Goal: Information Seeking & Learning: Find specific fact

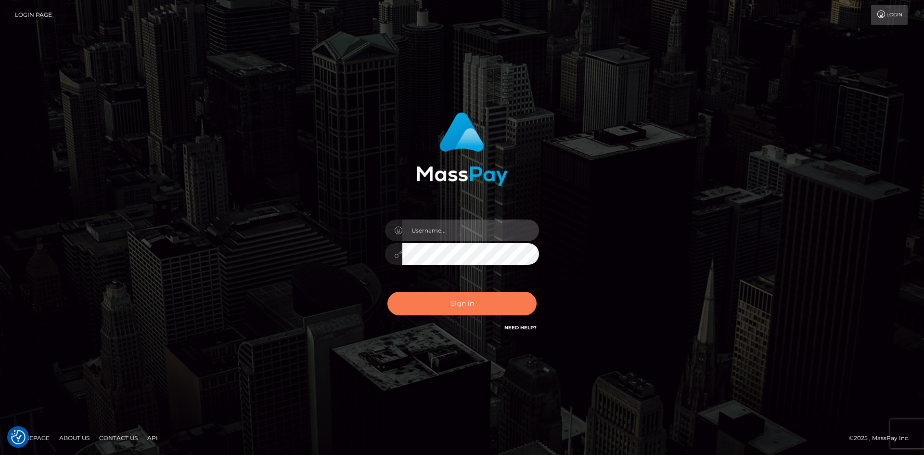
type input "tinan"
click at [470, 296] on button "Sign in" at bounding box center [461, 304] width 149 height 24
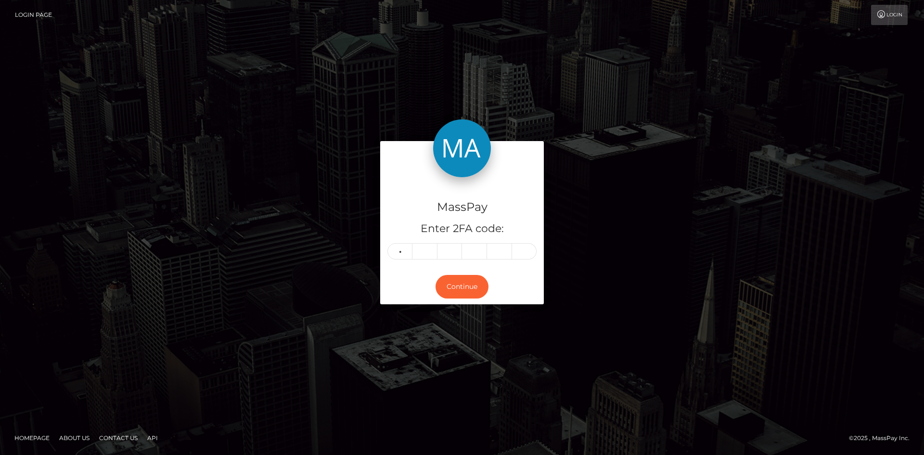
type input "9"
type input "2"
type input "8"
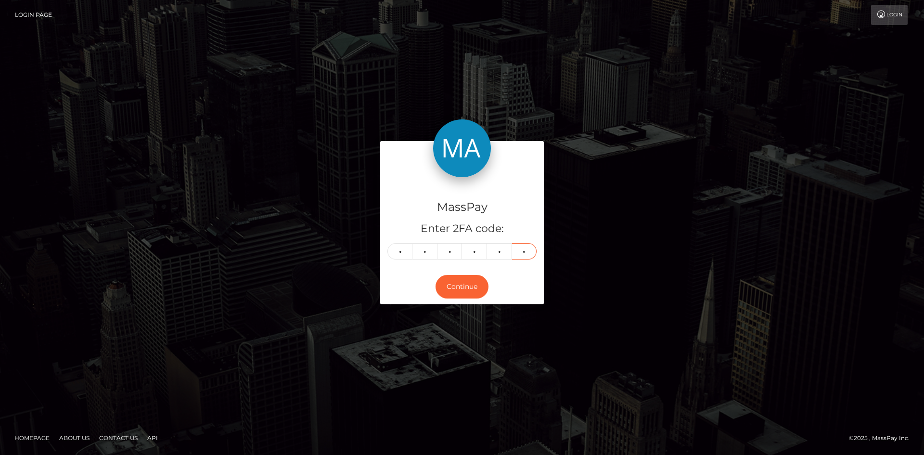
type input "7"
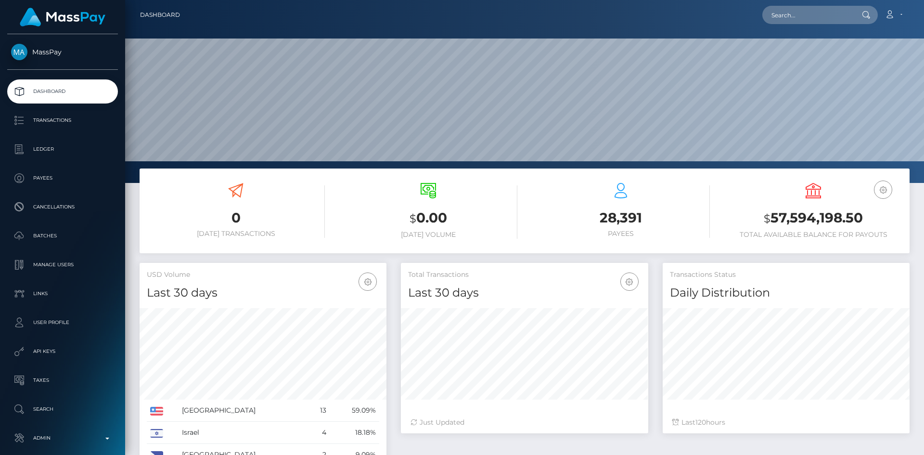
scroll to position [171, 247]
paste input "48a0504a-0165-11ee-b9e8-02c3be5336a9"
type input "48a0504a-0165-11ee-b9e8-02c3be5336a9"
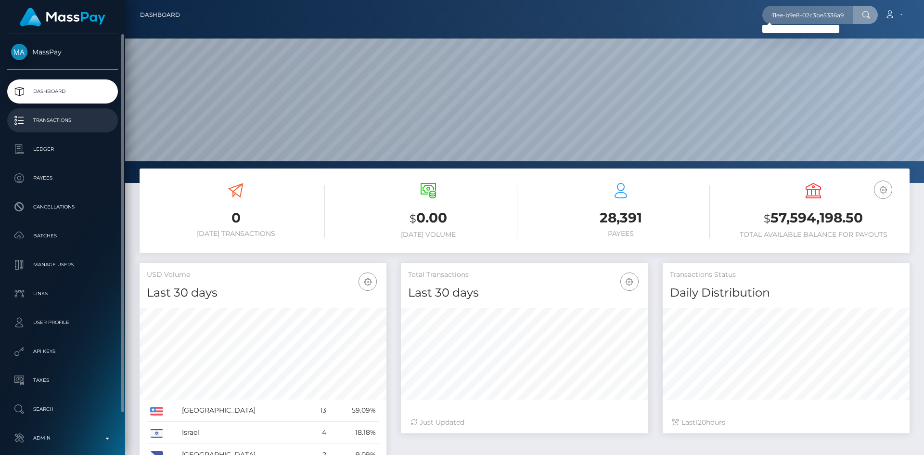
click at [63, 123] on p "Transactions" at bounding box center [62, 120] width 103 height 14
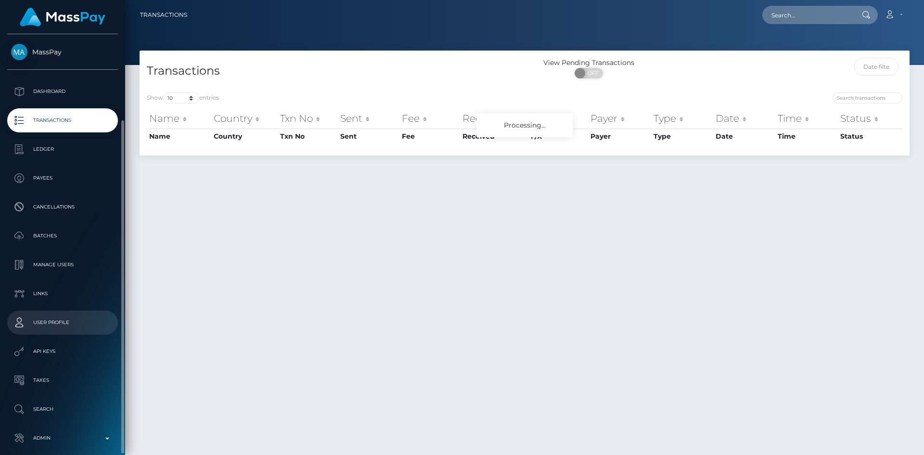
scroll to position [45, 0]
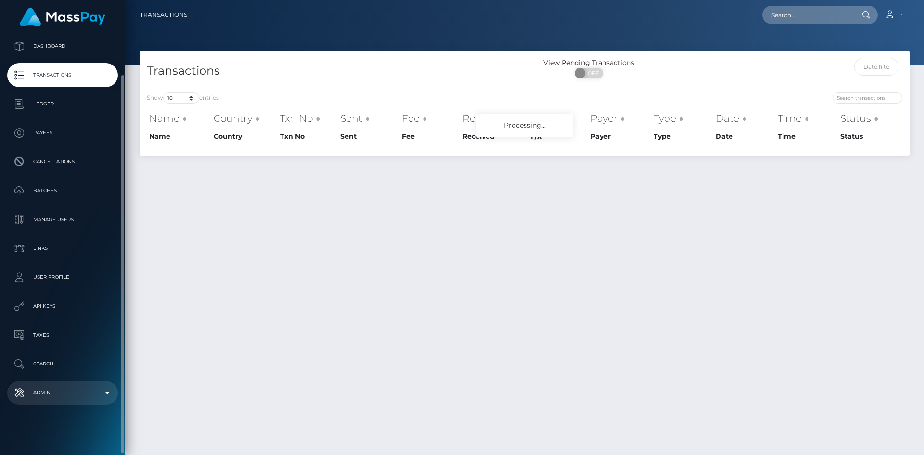
click at [55, 389] on p "Admin" at bounding box center [62, 392] width 103 height 14
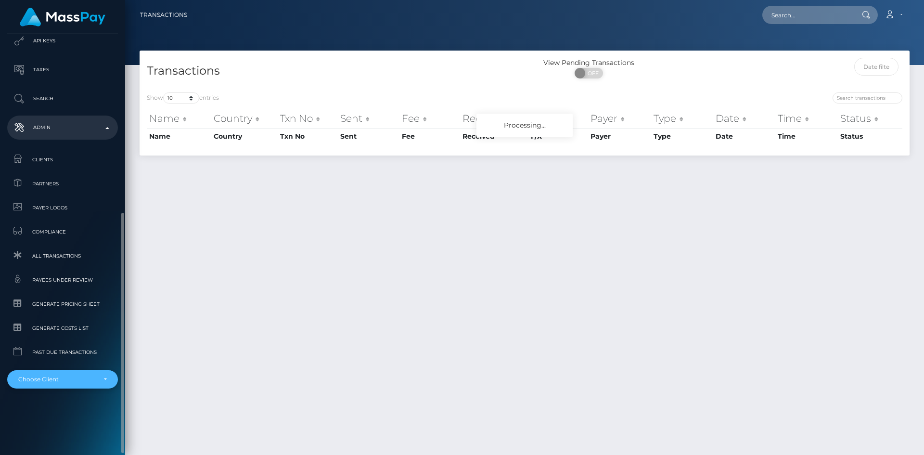
click at [41, 382] on div "Choose Client" at bounding box center [56, 379] width 77 height 8
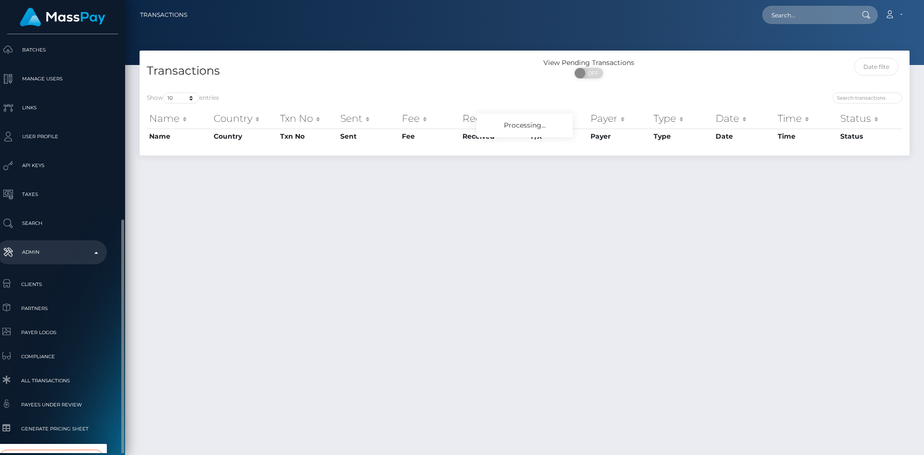
scroll to position [234, 11]
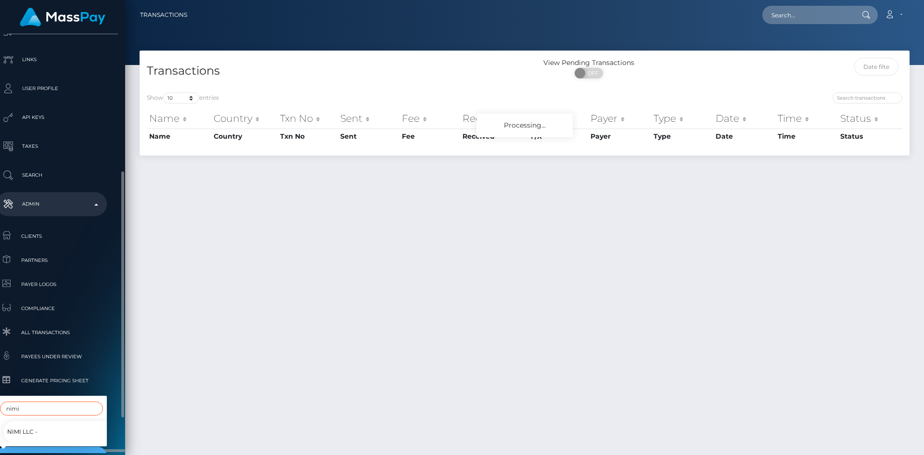
type input "nimi"
click at [48, 422] on link "Nimi LLC -" at bounding box center [58, 431] width 111 height 22
select select "182"
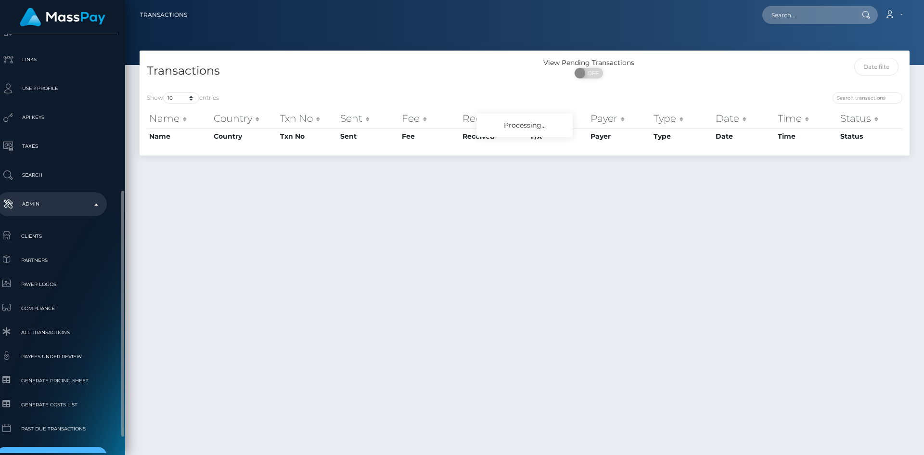
scroll to position [246, 11]
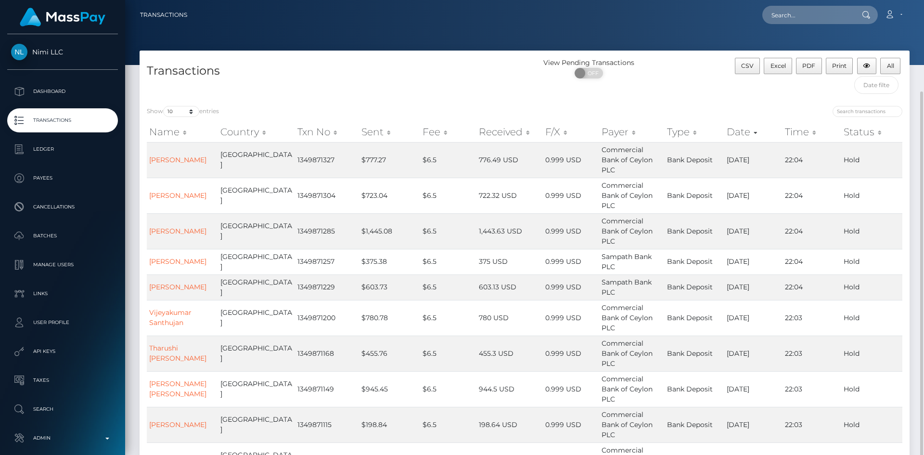
scroll to position [50, 0]
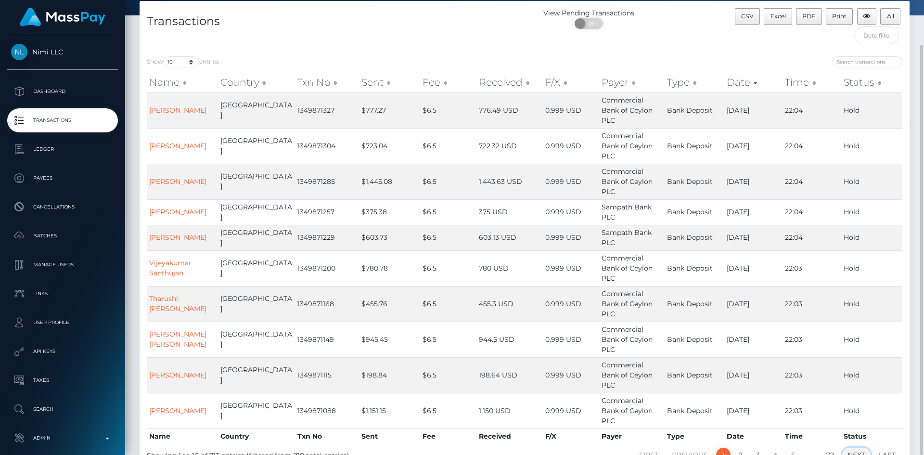
click at [852, 447] on link "Next" at bounding box center [856, 454] width 28 height 14
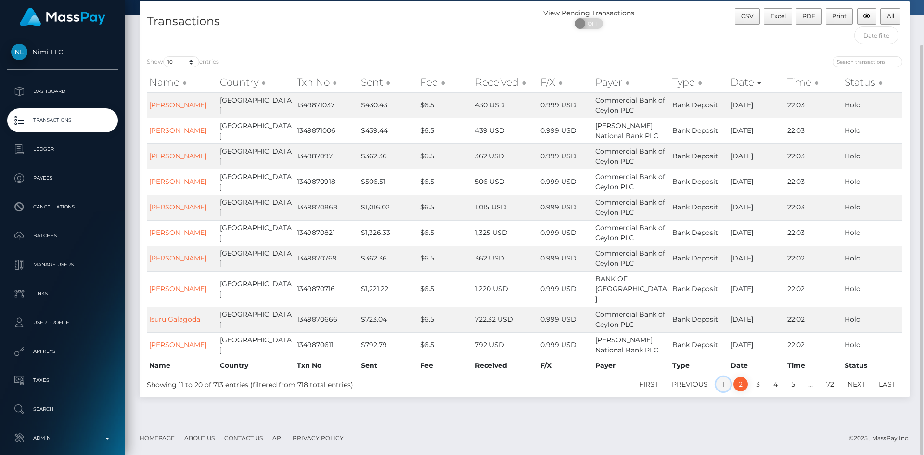
click at [724, 377] on link "1" at bounding box center [723, 384] width 14 height 14
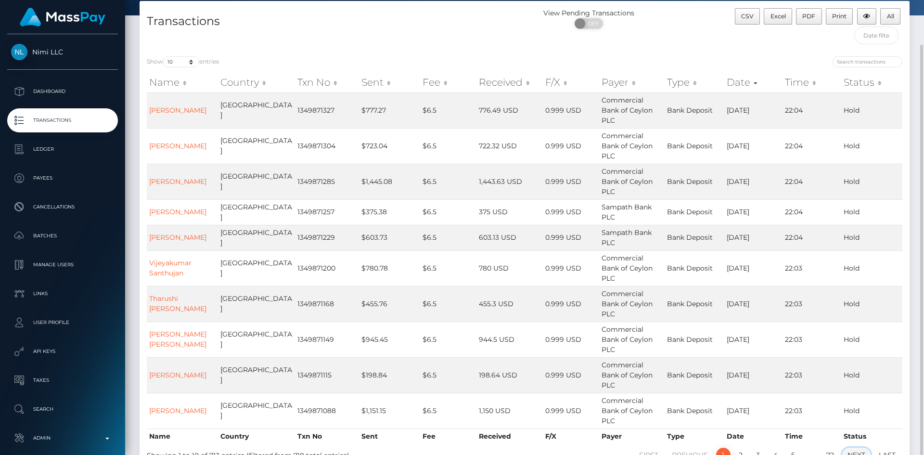
click at [859, 447] on link "Next" at bounding box center [856, 454] width 28 height 14
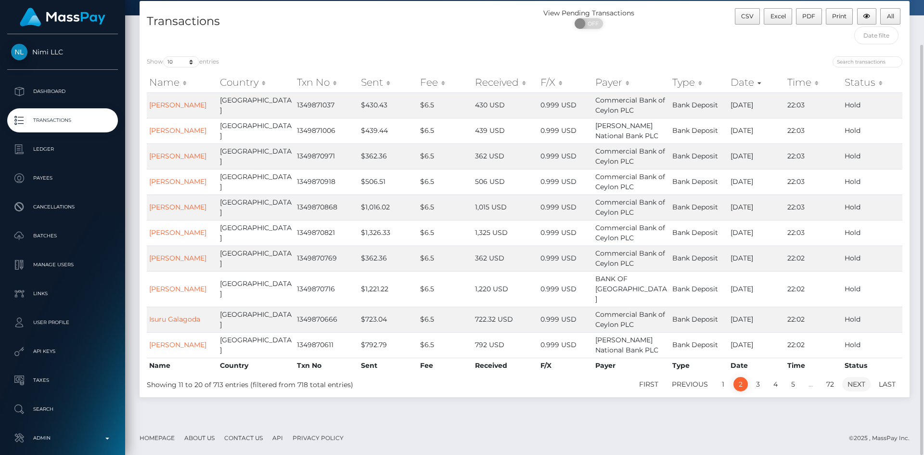
click at [856, 377] on link "Next" at bounding box center [856, 384] width 28 height 14
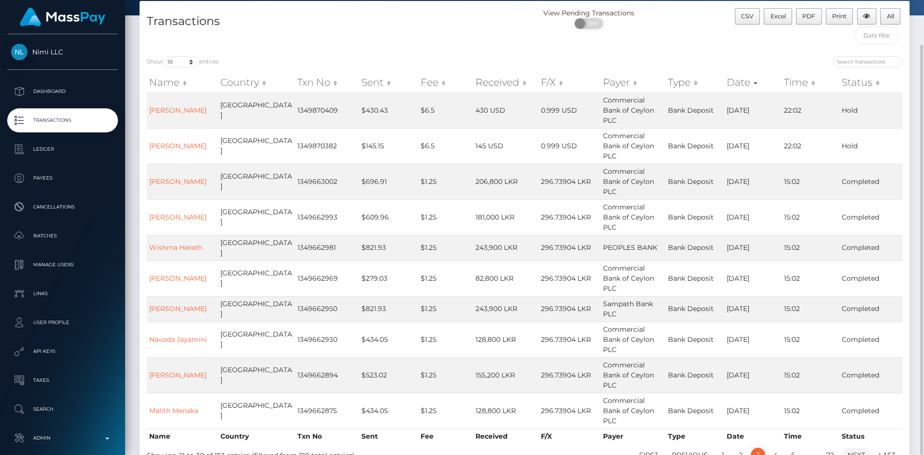
click at [853, 447] on link "Next" at bounding box center [856, 454] width 28 height 14
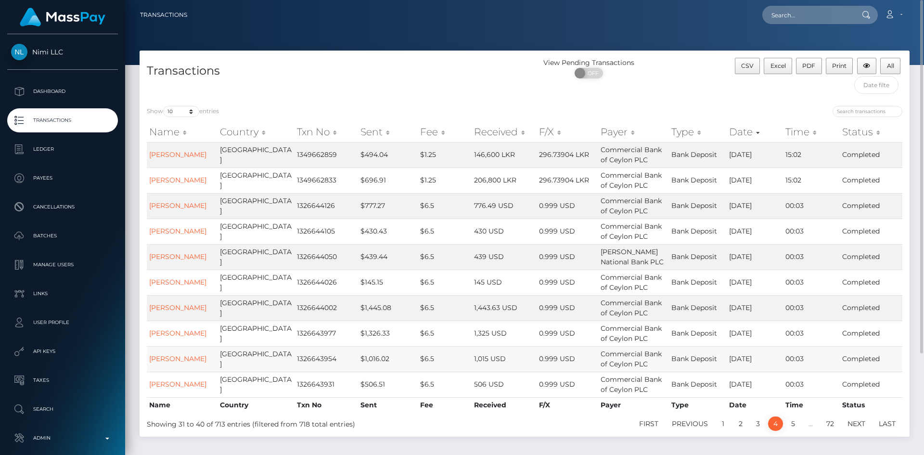
scroll to position [130, 0]
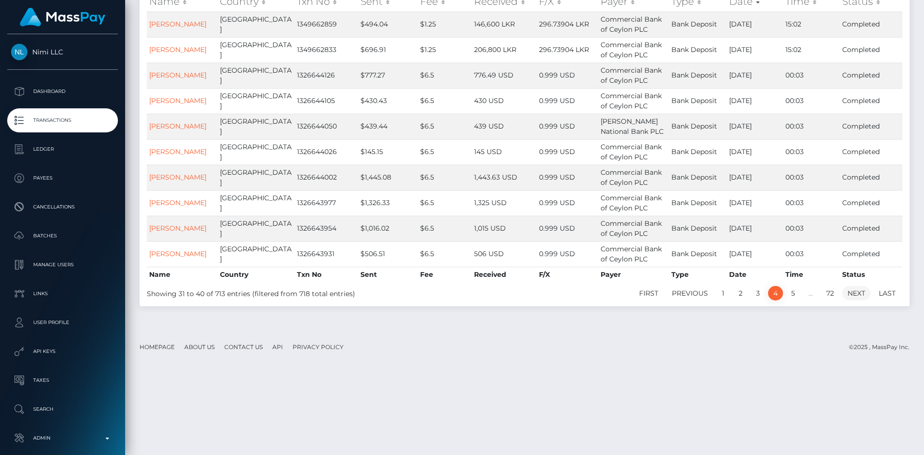
click at [852, 300] on link "Next" at bounding box center [856, 293] width 28 height 14
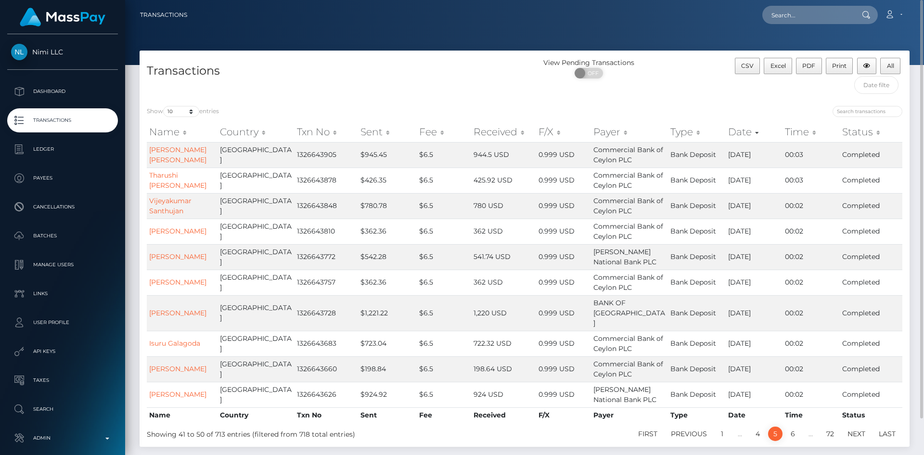
scroll to position [39, 0]
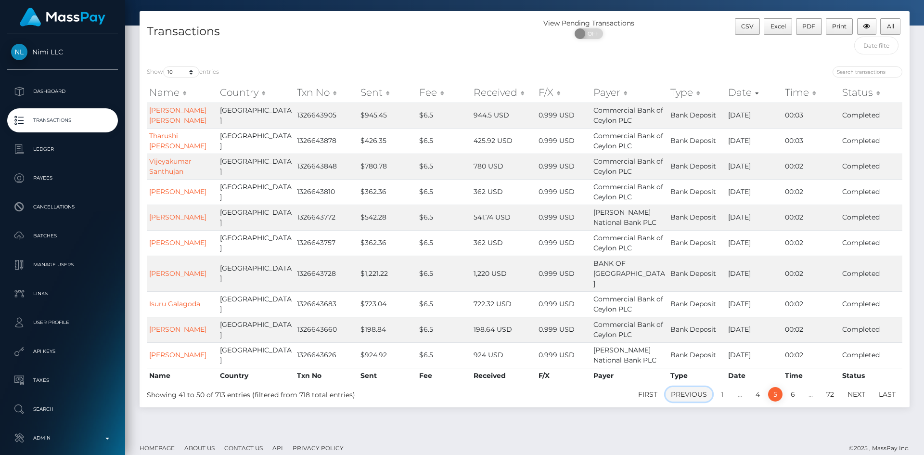
click at [691, 387] on link "Previous" at bounding box center [688, 394] width 47 height 14
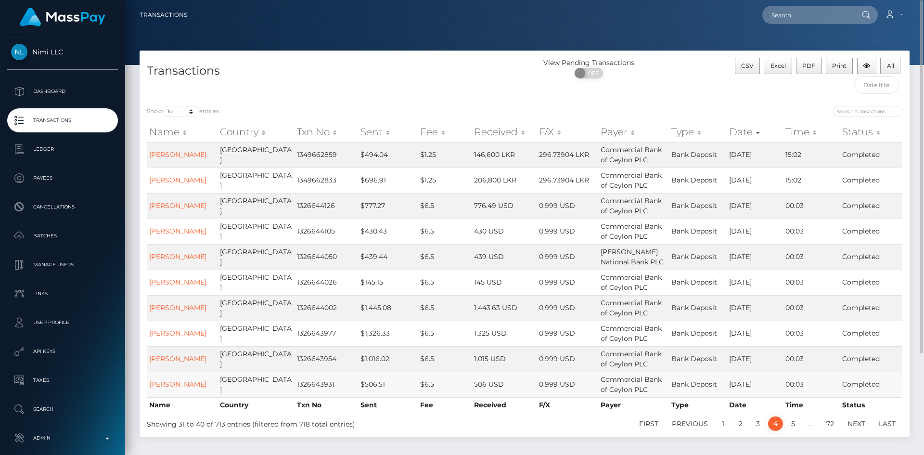
scroll to position [130, 0]
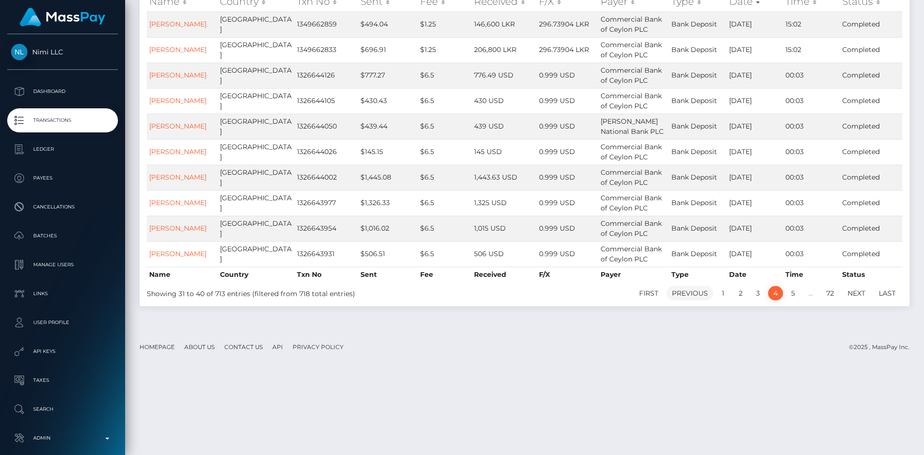
click at [692, 300] on link "Previous" at bounding box center [689, 293] width 47 height 14
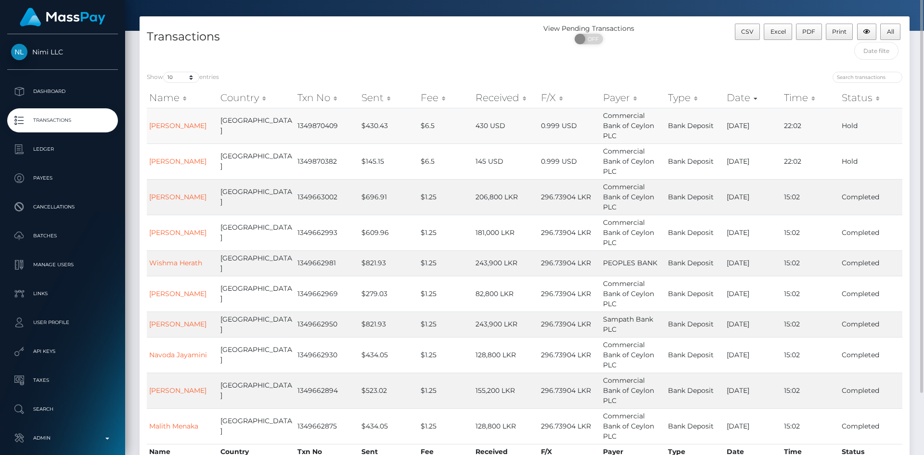
scroll to position [0, 0]
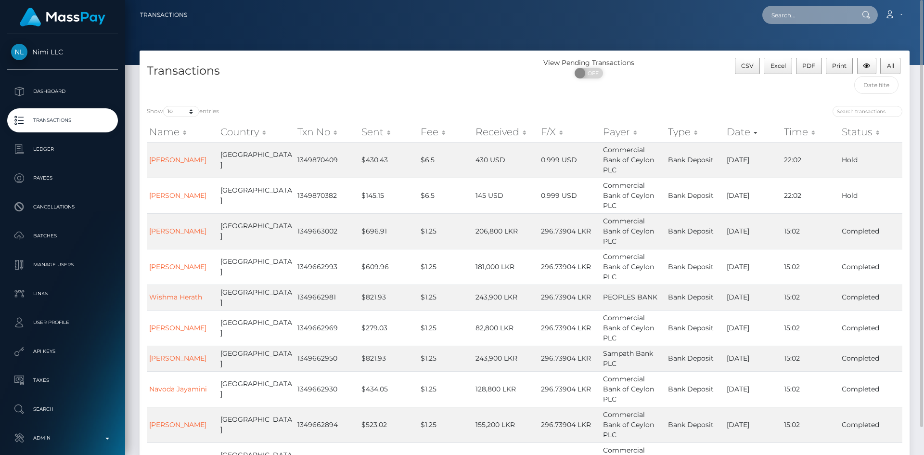
paste input "5d49483b-05e8-11ef-afc5-0681708c6a4f"
type input "5d49483b-05e8-11ef-afc5-0681708c6a4f"
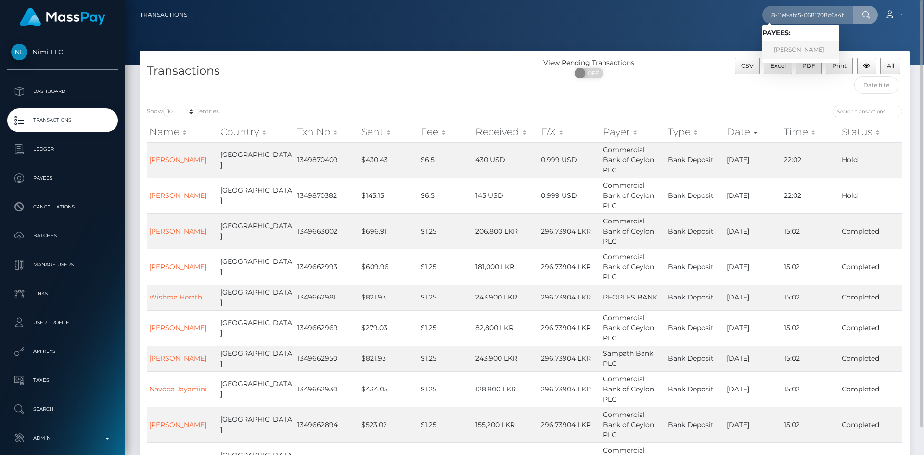
scroll to position [0, 0]
click at [792, 54] on link "Dineth Ekanyaka" at bounding box center [800, 50] width 77 height 18
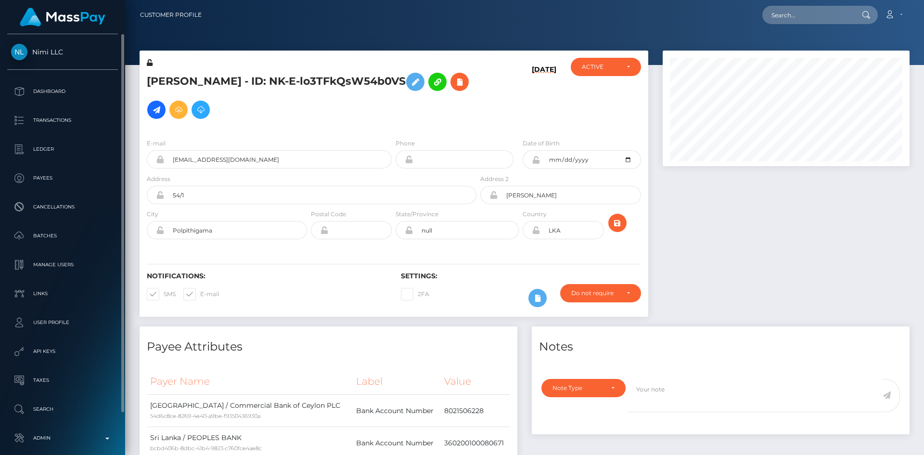
click at [58, 56] on span "Nimi LLC" at bounding box center [62, 52] width 111 height 9
click at [42, 45] on link "Nimi LLC" at bounding box center [62, 52] width 125 height 16
click at [25, 53] on span "Nimi LLC" at bounding box center [62, 52] width 111 height 9
click at [55, 90] on p "Dashboard" at bounding box center [62, 91] width 103 height 14
